Goal: Transaction & Acquisition: Purchase product/service

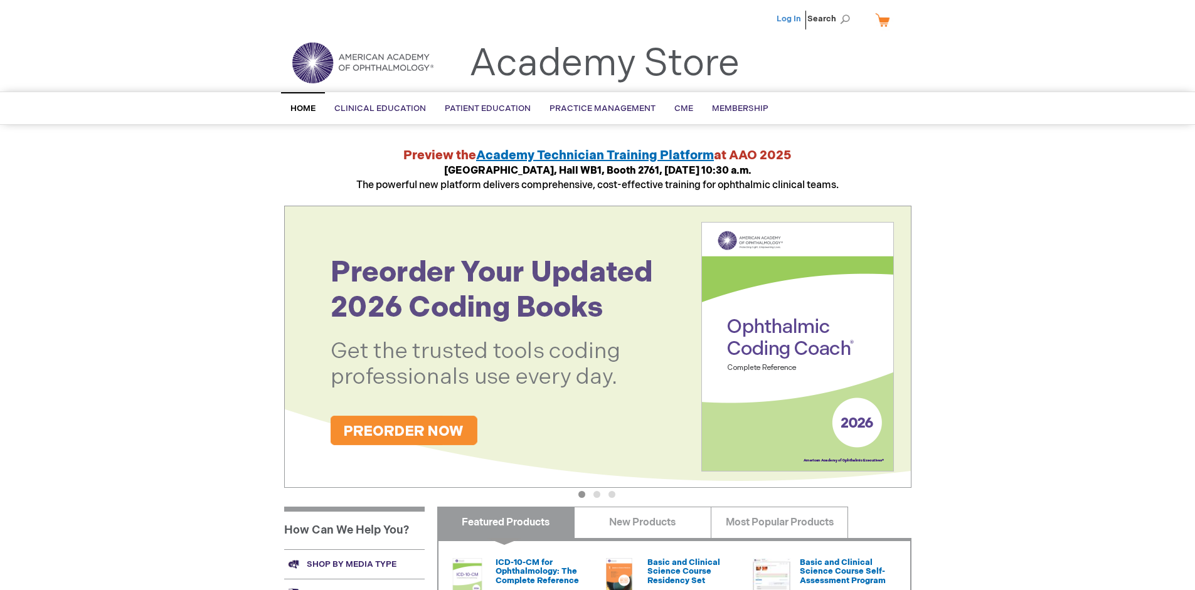
click at [790, 19] on link "Log In" at bounding box center [789, 19] width 24 height 10
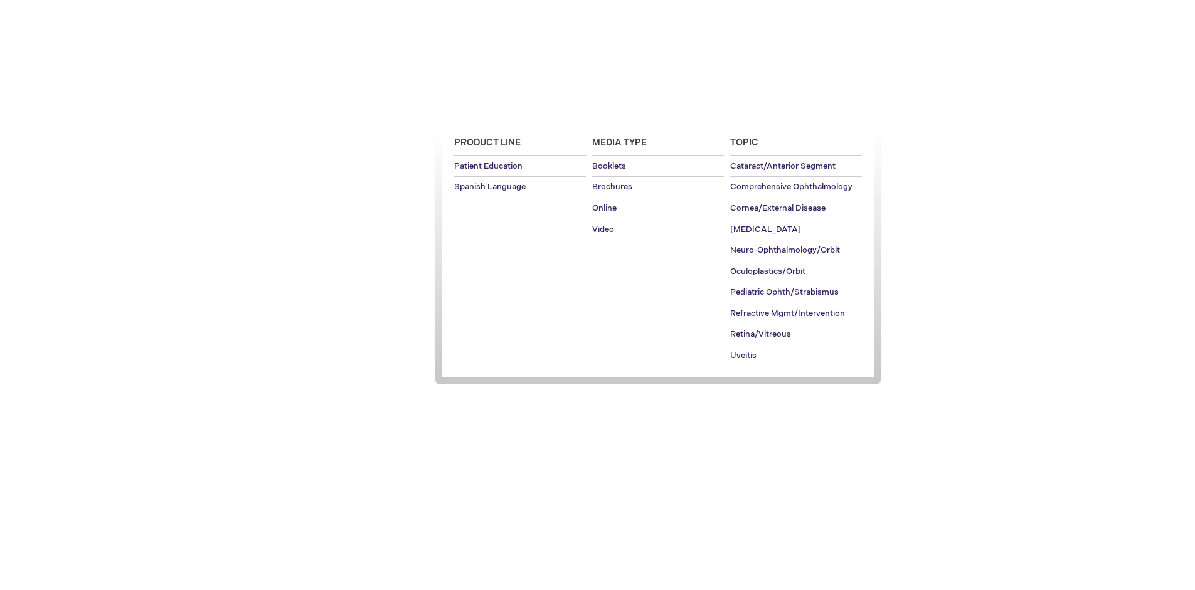
click at [484, 109] on span "Patient Education" at bounding box center [488, 109] width 86 height 10
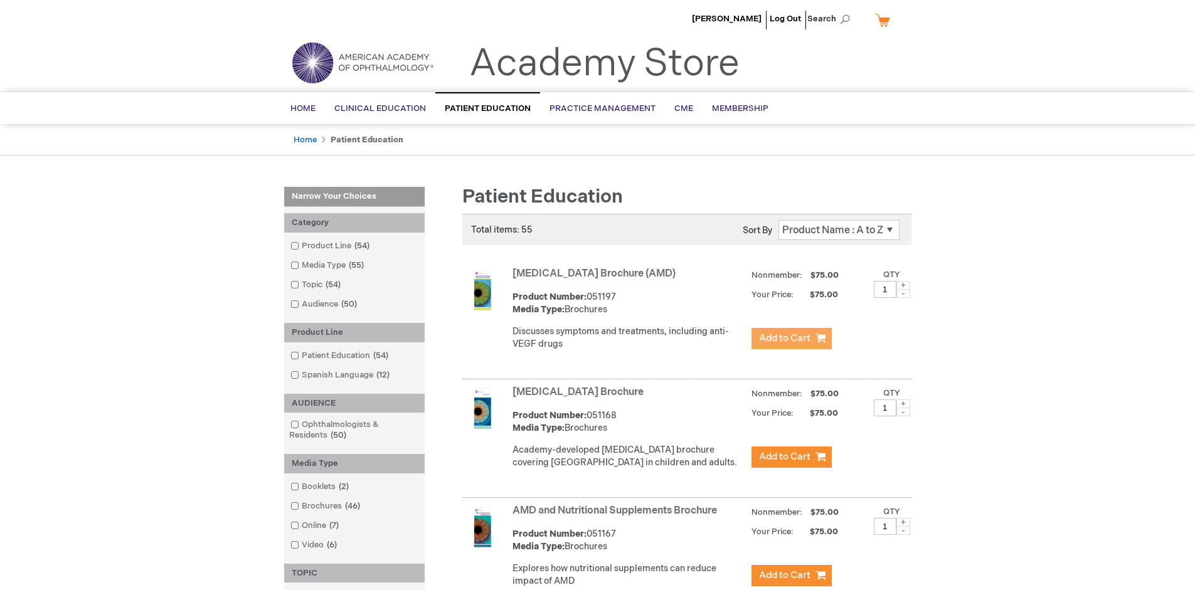
click at [791, 339] on span "Add to Cart" at bounding box center [784, 338] width 51 height 12
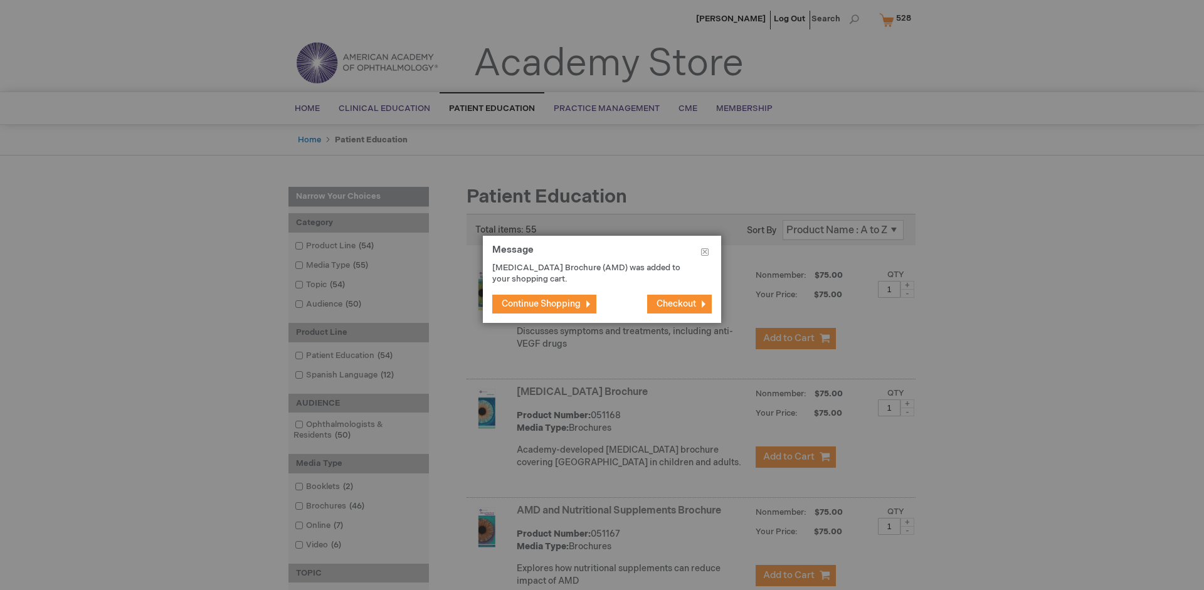
click at [541, 304] on span "Continue Shopping" at bounding box center [541, 304] width 79 height 11
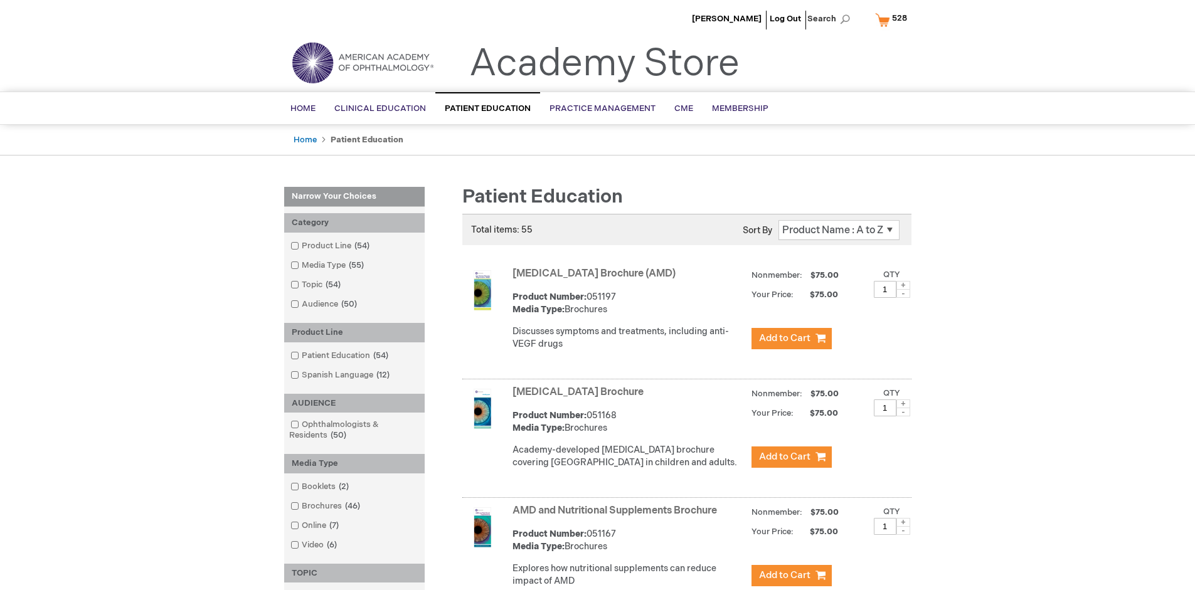
click at [617, 517] on link "AMD and Nutritional Supplements Brochure" at bounding box center [615, 511] width 205 height 12
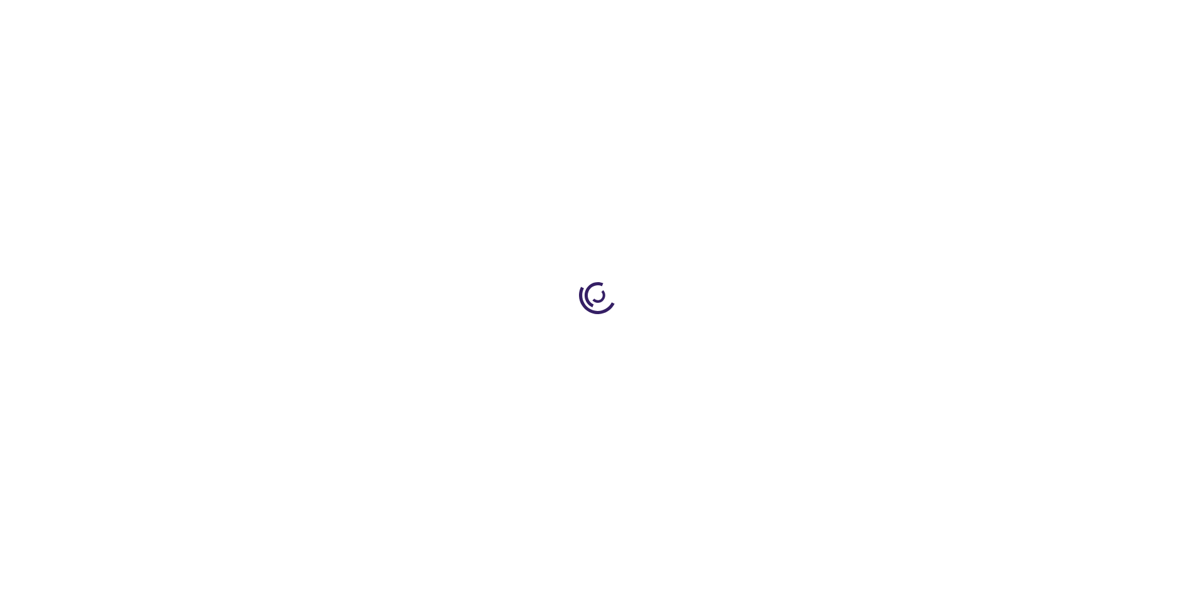
type input "1"
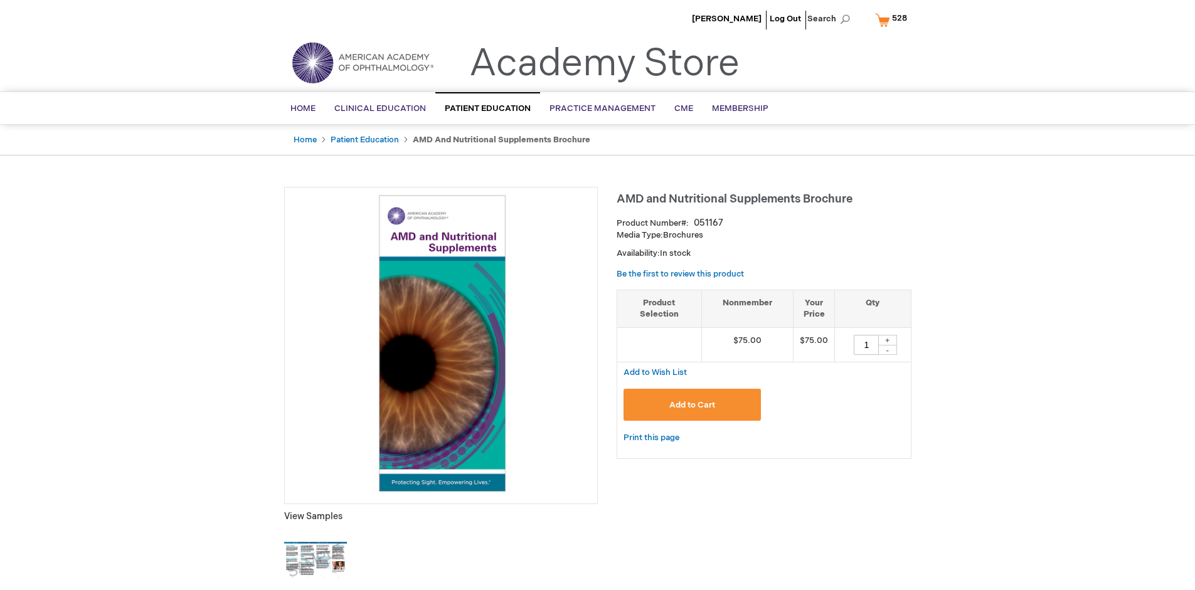
click at [692, 405] on span "Add to Cart" at bounding box center [692, 405] width 46 height 10
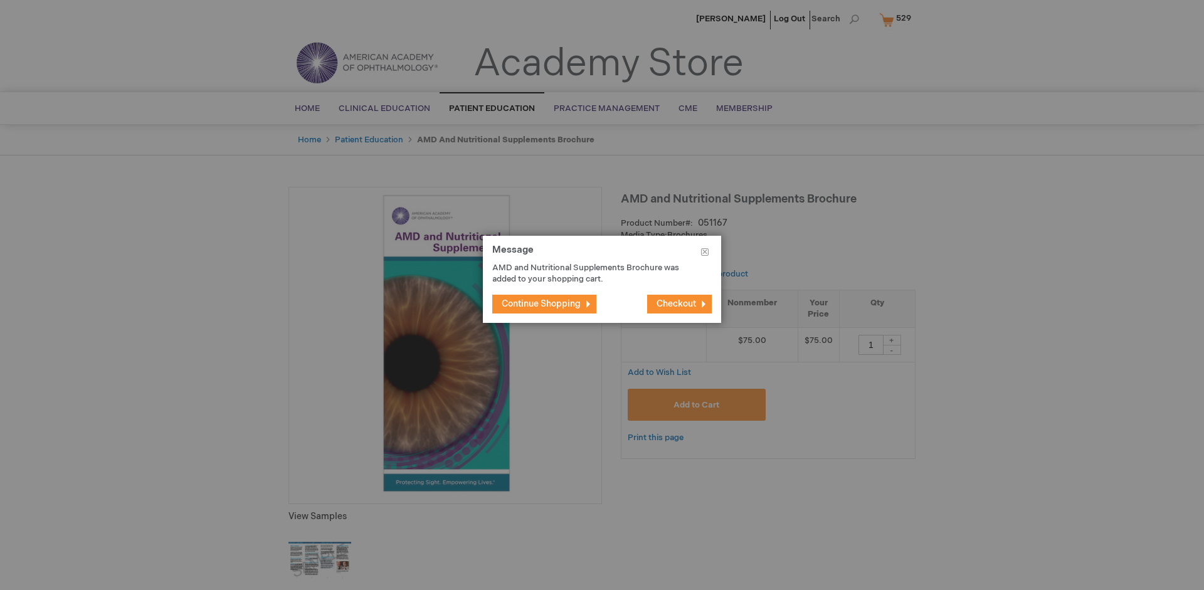
click at [541, 304] on span "Continue Shopping" at bounding box center [541, 304] width 79 height 11
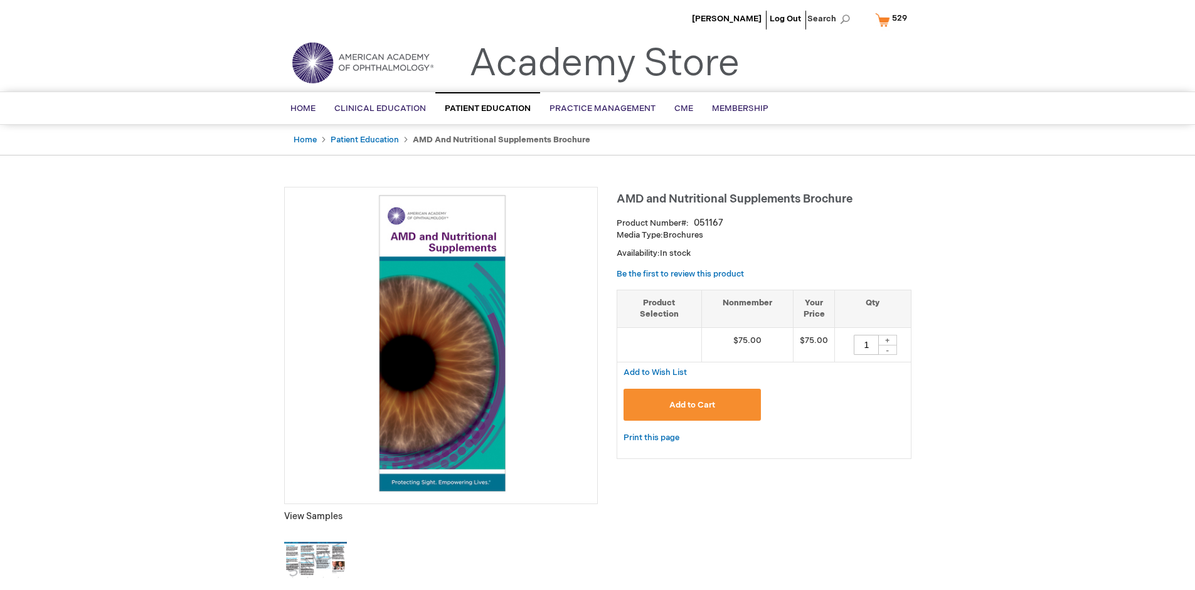
click at [893, 19] on span "529" at bounding box center [899, 18] width 15 height 10
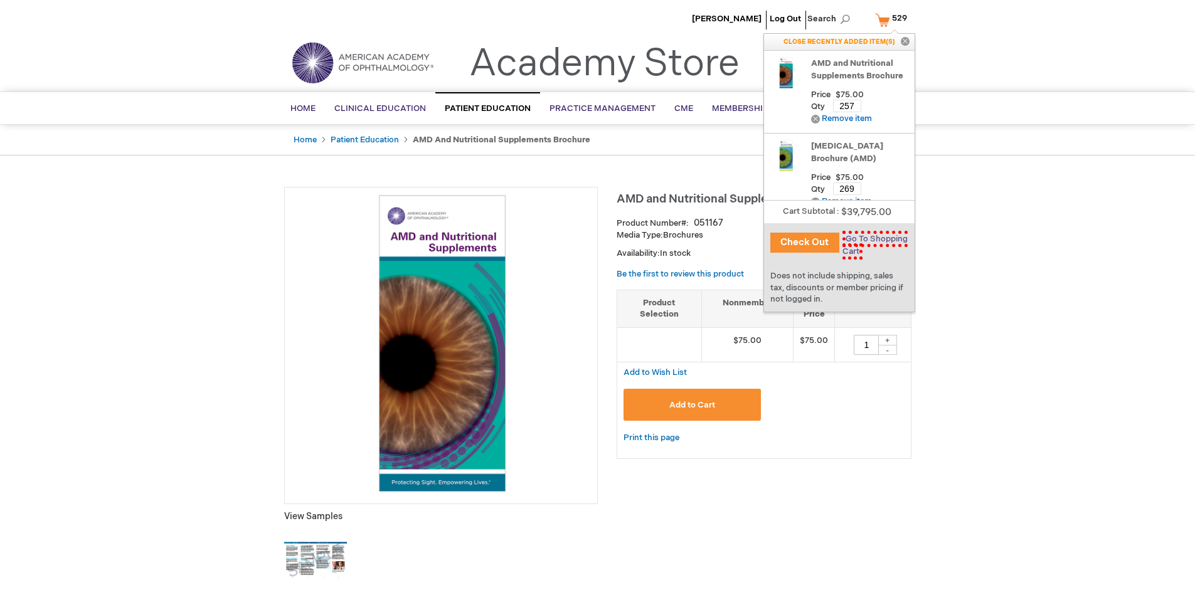
click at [872, 239] on span "Go To Shopping Cart" at bounding box center [874, 245] width 65 height 29
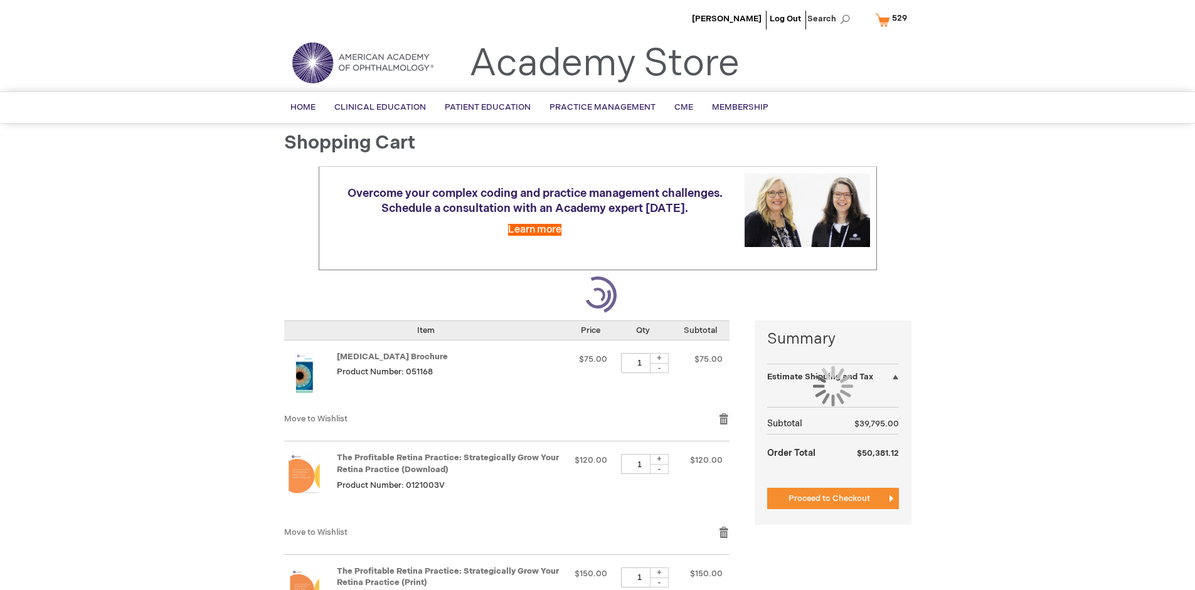
select select "US"
select select "41"
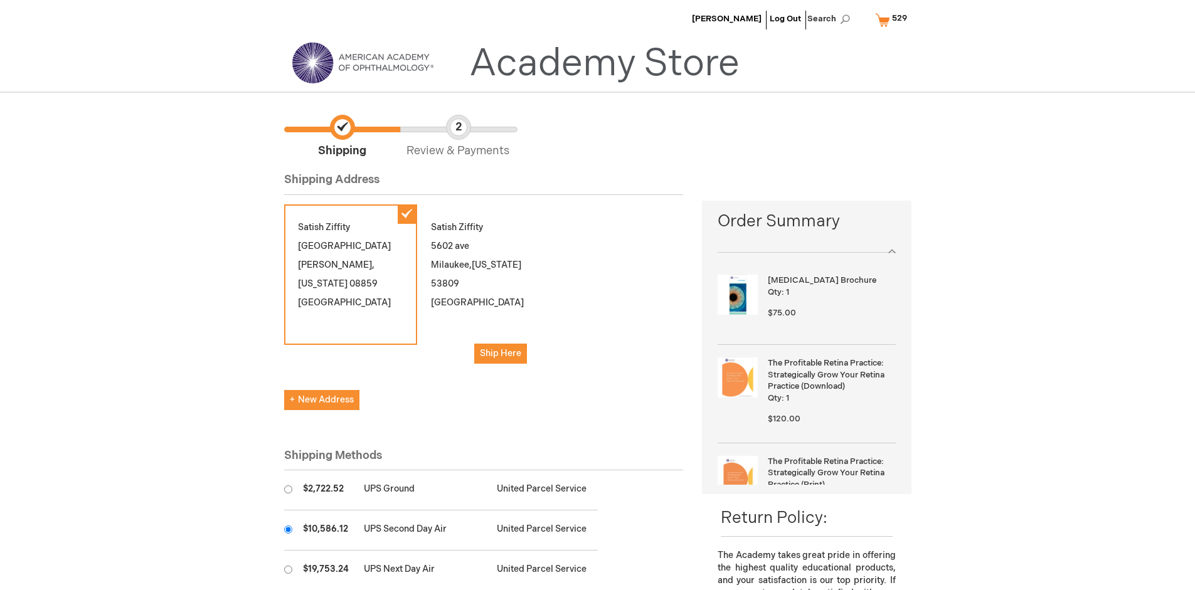
click at [288, 529] on input "radio" at bounding box center [288, 530] width 8 height 8
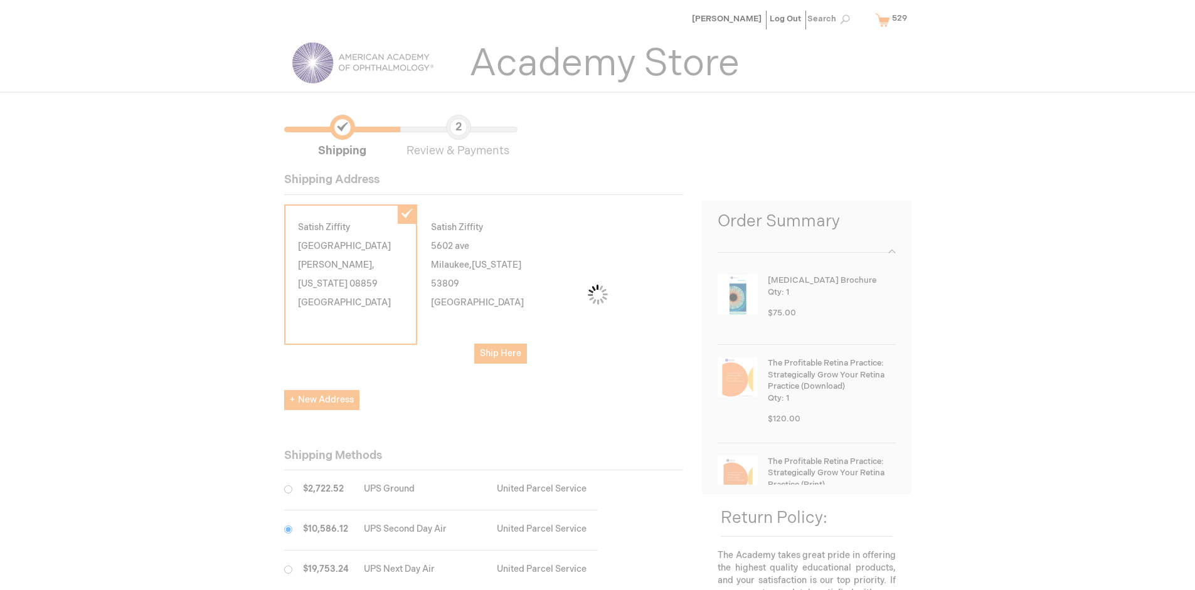
scroll to position [63, 0]
